Goal: Task Accomplishment & Management: Manage account settings

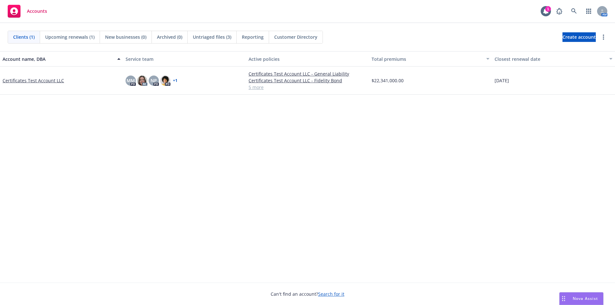
click at [47, 79] on link "Certificates Test Account LLC" at bounding box center [34, 80] width 62 height 7
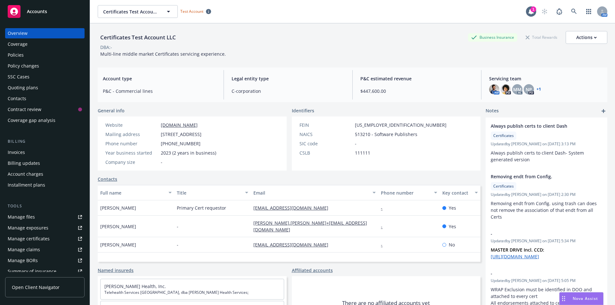
click at [28, 57] on div "Policies" at bounding box center [45, 55] width 74 height 10
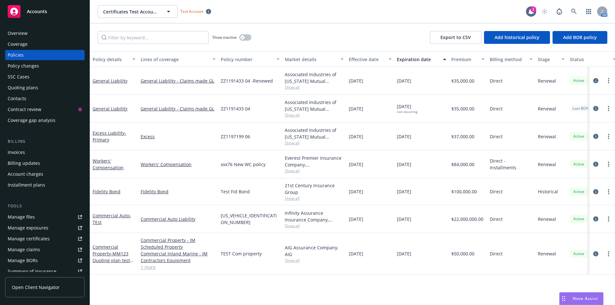
click at [29, 219] on div "Manage files" at bounding box center [21, 217] width 27 height 10
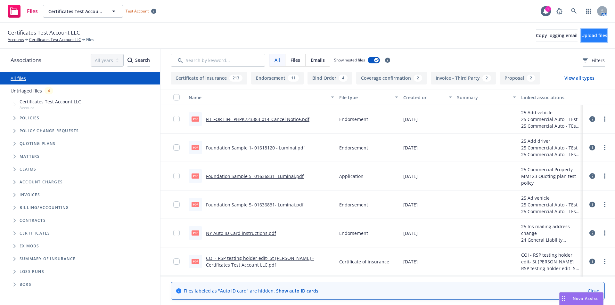
click at [583, 34] on span "Upload files" at bounding box center [595, 35] width 26 height 6
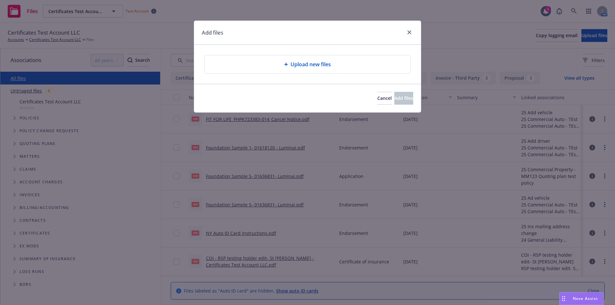
click at [293, 67] on span "Upload new files" at bounding box center [311, 65] width 40 height 8
click at [378, 97] on span "Cancel" at bounding box center [385, 98] width 14 height 6
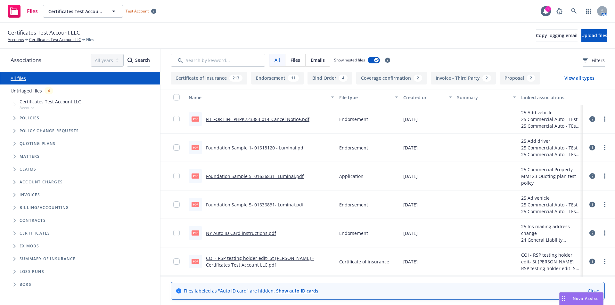
click at [77, 104] on span "Certificates Test Account LLC" at bounding box center [51, 101] width 62 height 7
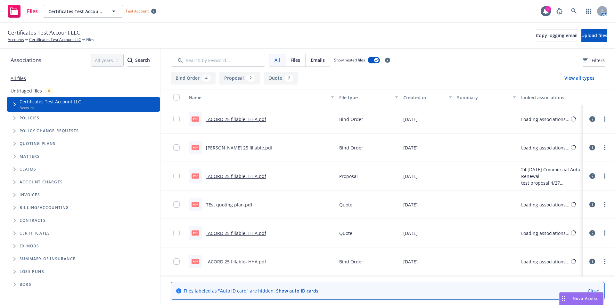
click at [29, 92] on link "Untriaged files" at bounding box center [26, 90] width 31 height 7
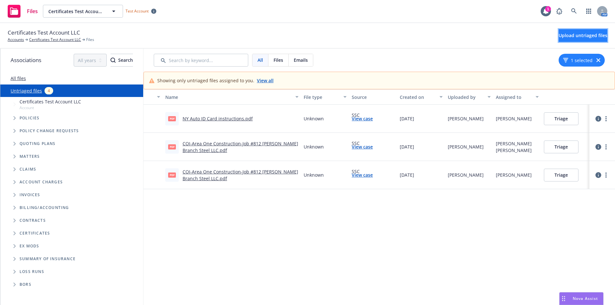
click at [563, 39] on button "Upload untriaged files" at bounding box center [583, 35] width 49 height 13
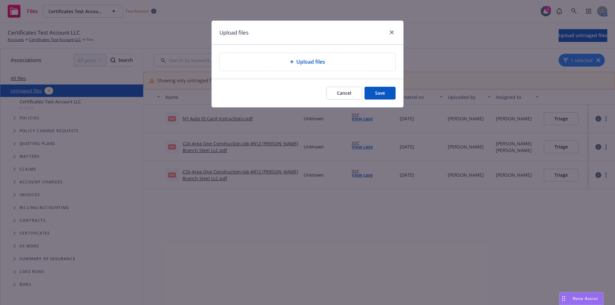
click at [297, 56] on div "Upload files" at bounding box center [308, 62] width 176 height 18
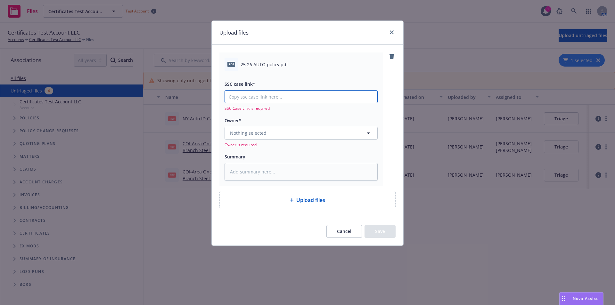
click at [243, 96] on input "SSC case link*" at bounding box center [301, 97] width 153 height 12
paste input "[URL][DOMAIN_NAME]"
type textarea "x"
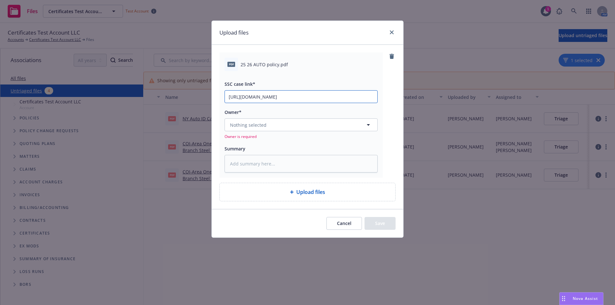
type input "[URL][DOMAIN_NAME]"
click at [246, 122] on span "Nothing selected" at bounding box center [248, 125] width 37 height 7
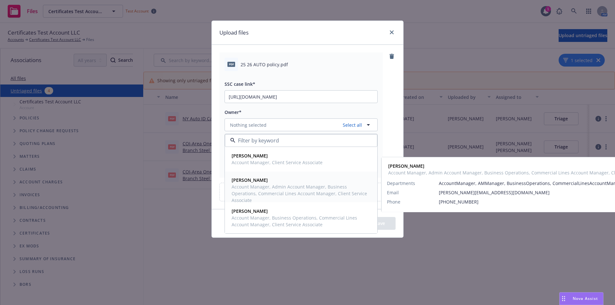
click at [264, 194] on span "Account Manager, Admin Account Manager, Business Operations, Commercial Lines A…" at bounding box center [301, 194] width 138 height 20
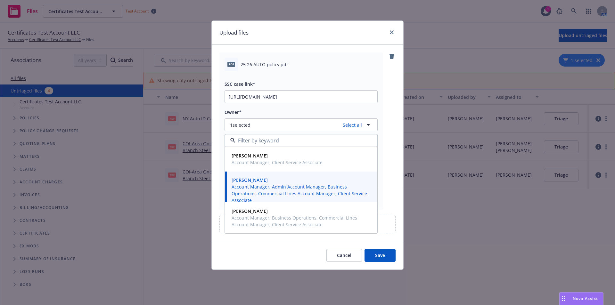
click at [308, 106] on div "SSC case link* [URL][DOMAIN_NAME] Owner* 1 selected Select all [PERSON_NAME] Ac…" at bounding box center [301, 138] width 153 height 134
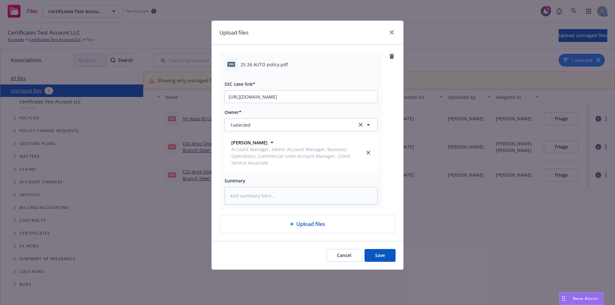
click at [381, 257] on button "Save" at bounding box center [380, 255] width 31 height 13
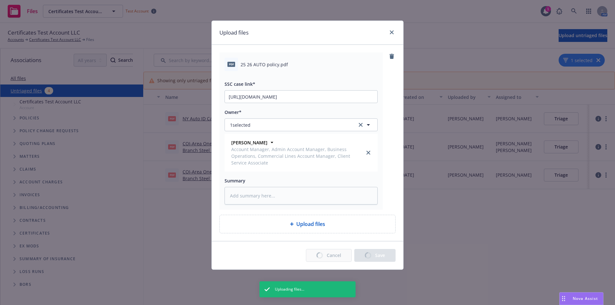
type textarea "x"
